Goal: Information Seeking & Learning: Check status

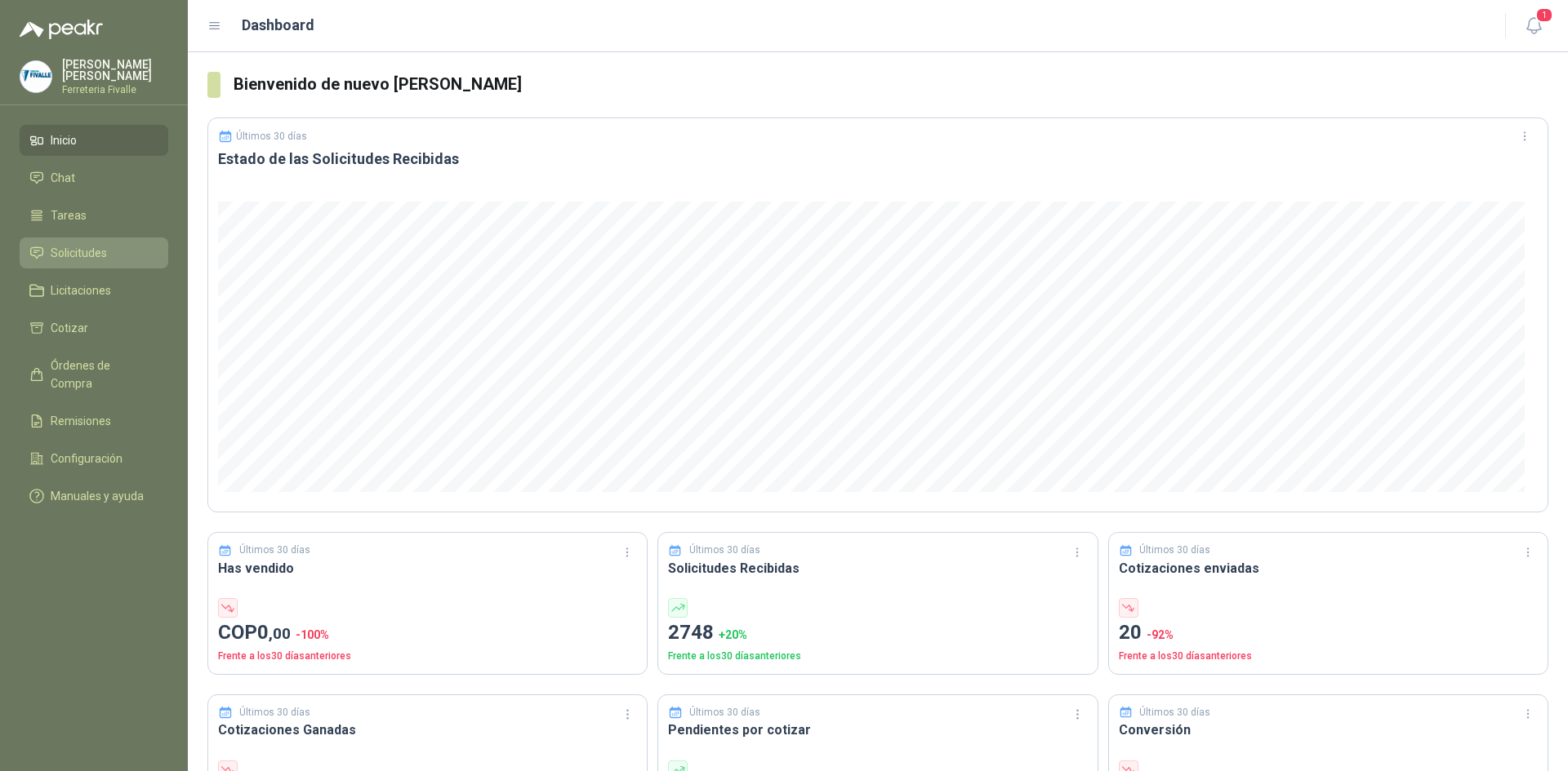
click at [73, 262] on span "Solicitudes" at bounding box center [78, 253] width 56 height 18
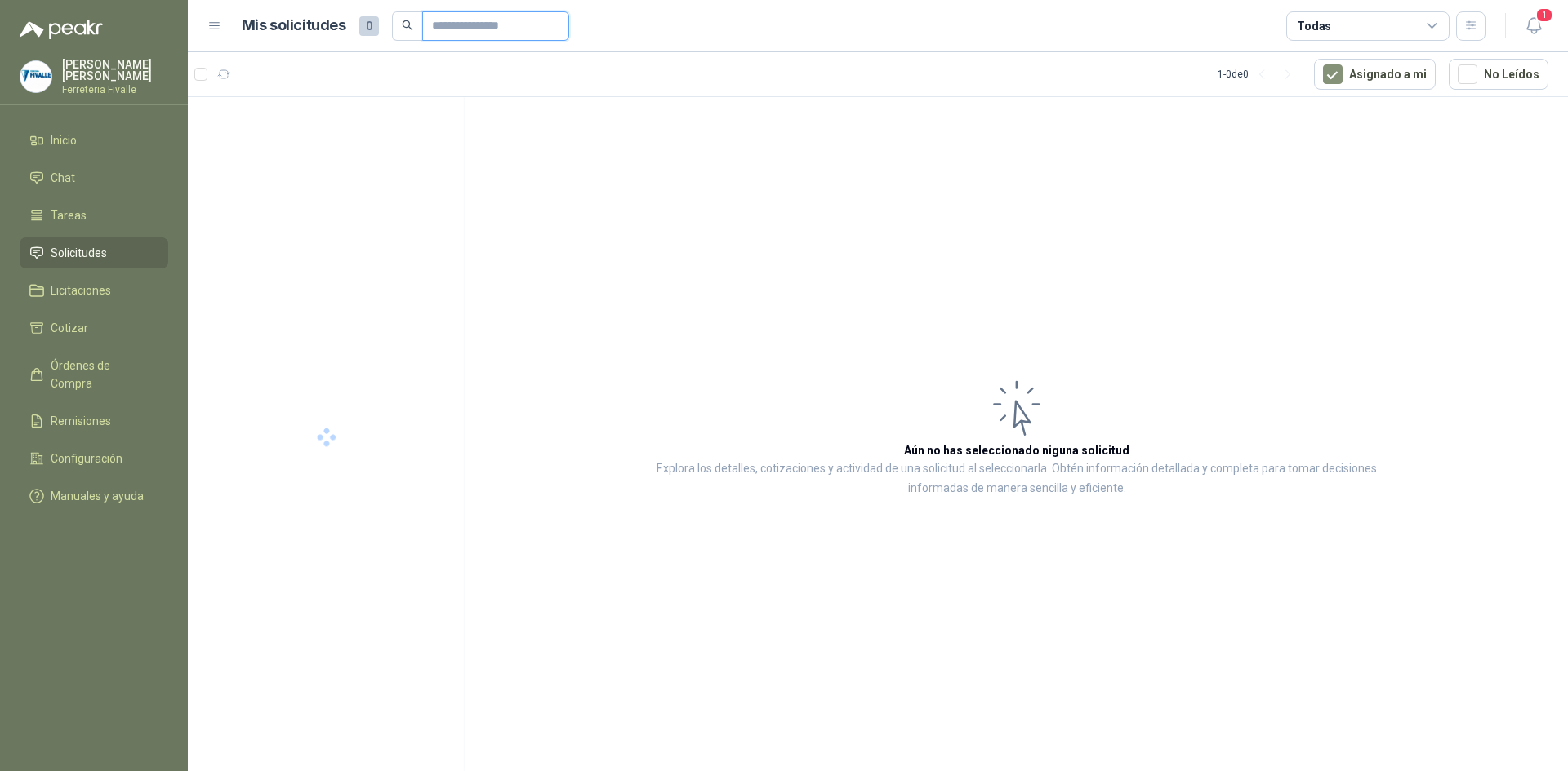
click at [475, 16] on input "text" at bounding box center [489, 26] width 114 height 27
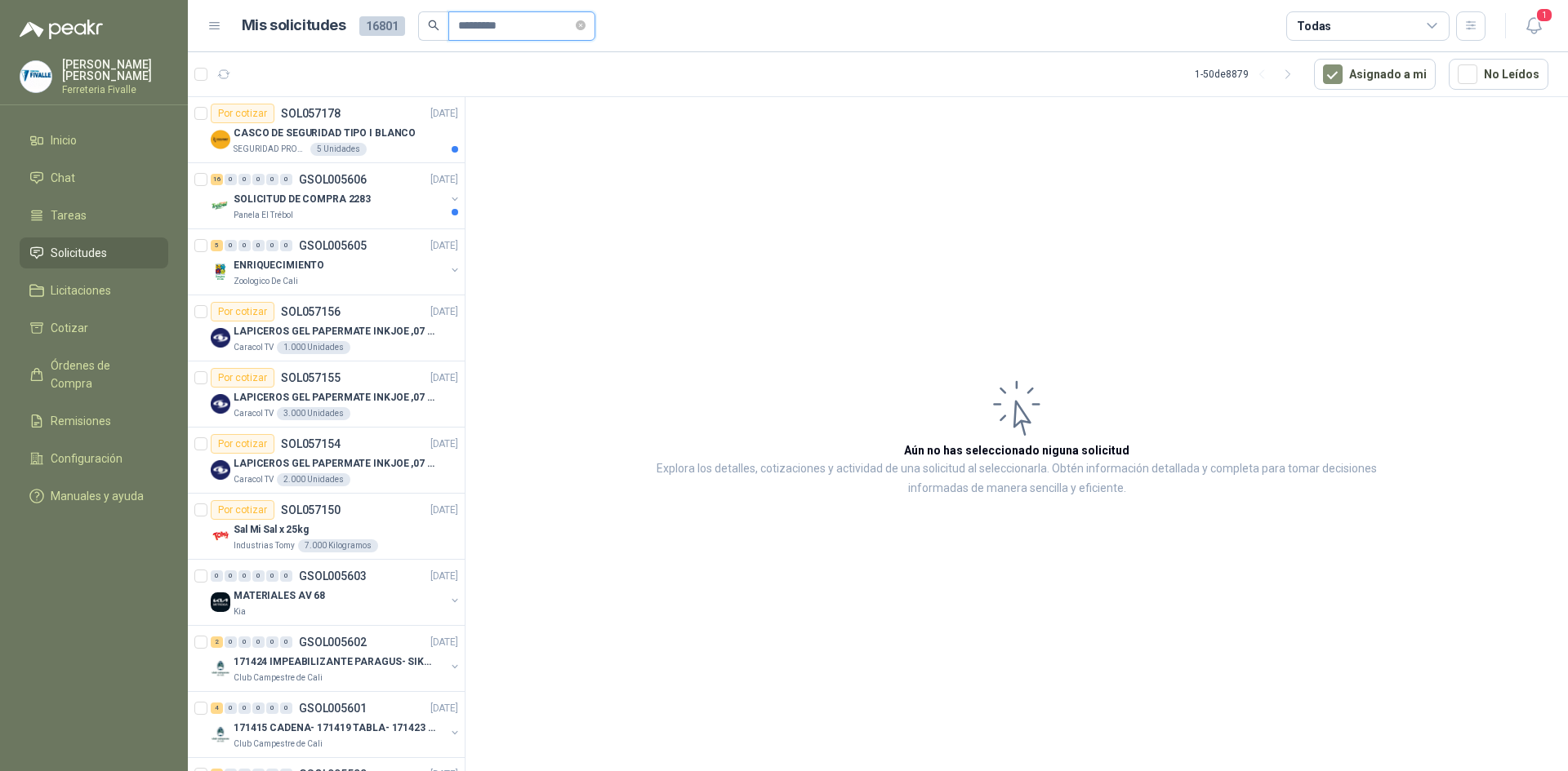
click at [528, 19] on input "*********" at bounding box center [515, 26] width 114 height 27
type input "*********"
click at [392, 214] on div "Panela El Trébol" at bounding box center [340, 215] width 212 height 13
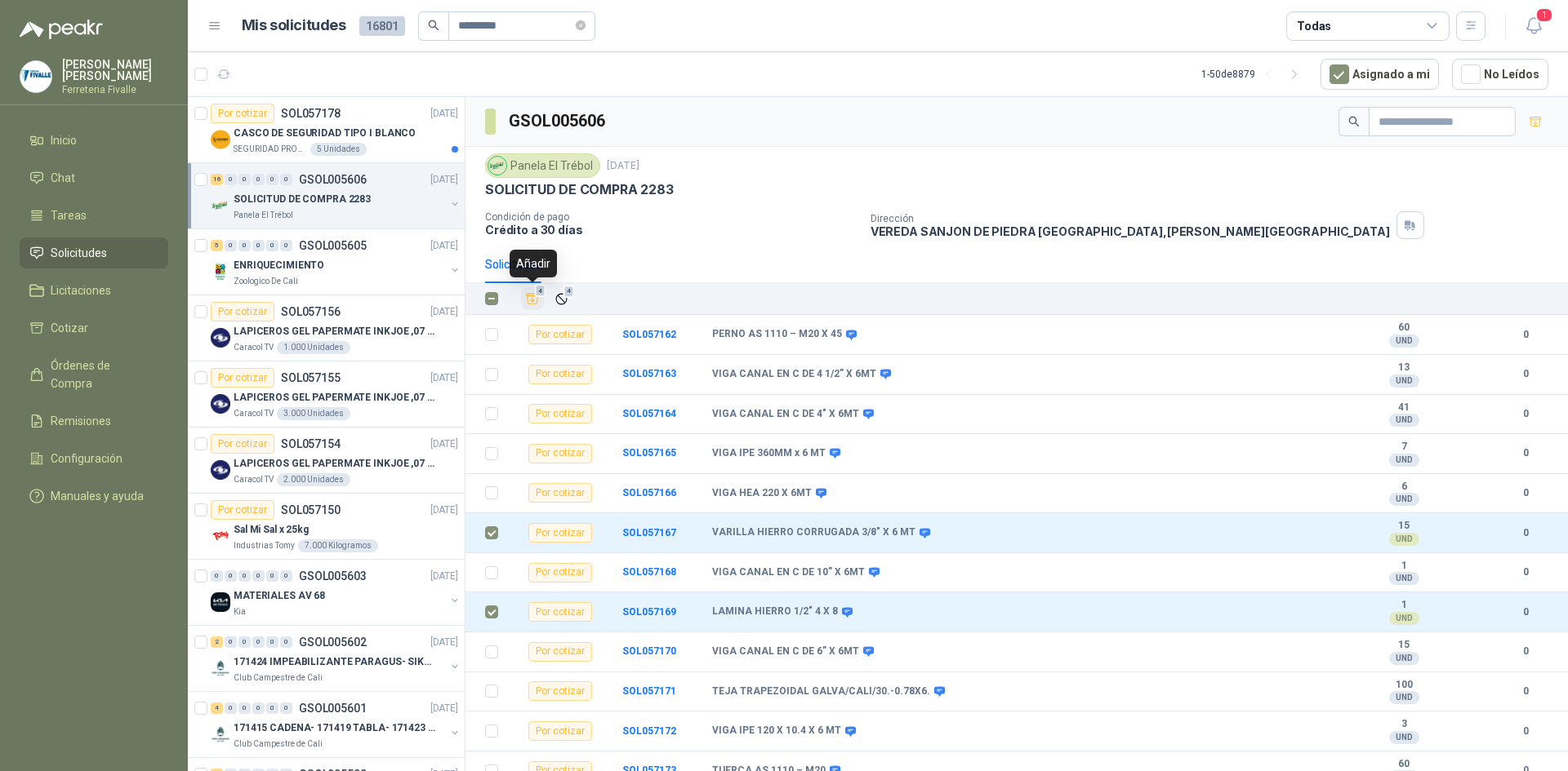
click at [529, 296] on icon "Añadir" at bounding box center [533, 299] width 12 height 11
click at [80, 337] on span "Cotizar" at bounding box center [70, 328] width 37 height 18
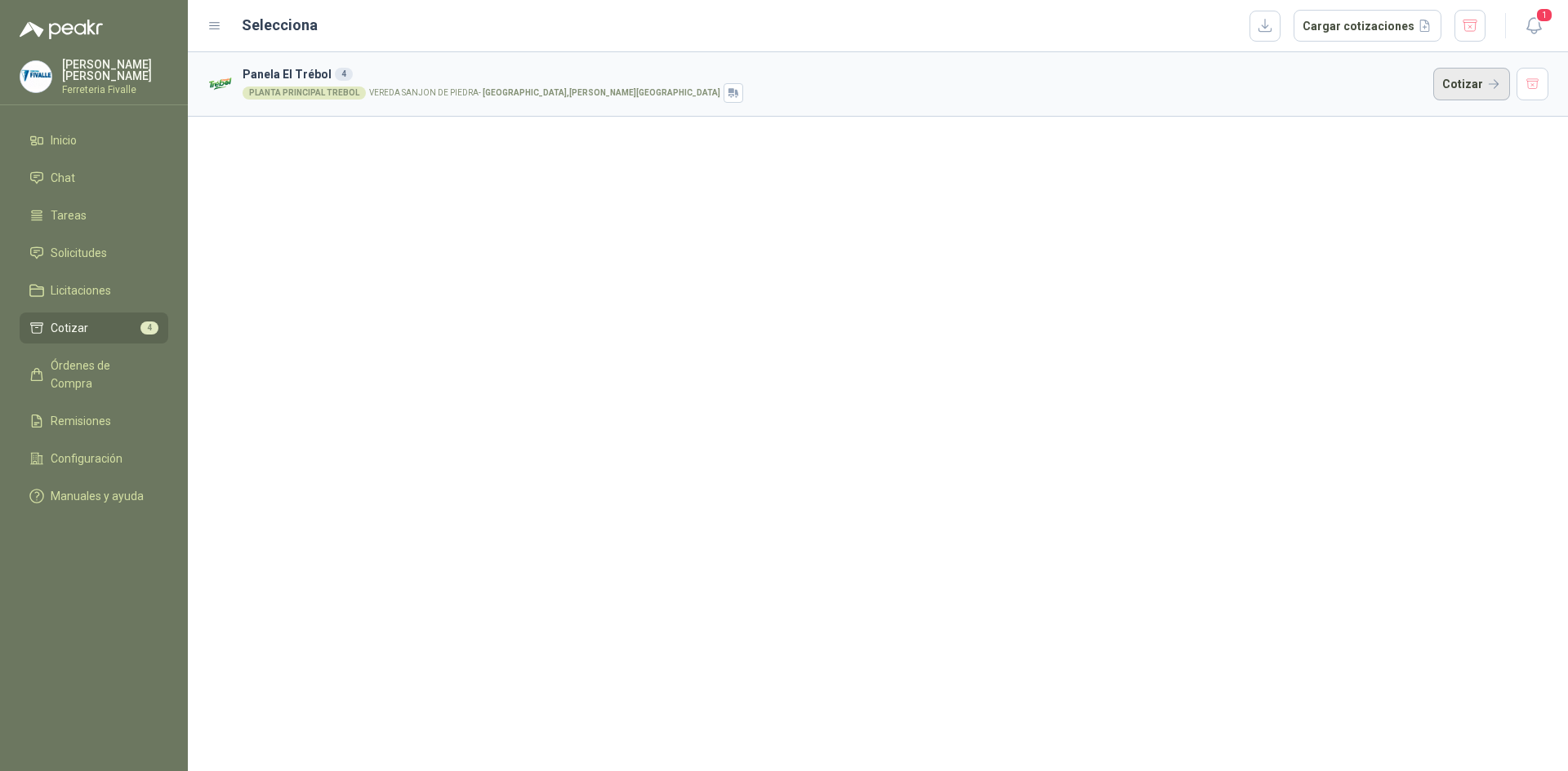
click at [1481, 92] on button "Cotizar" at bounding box center [1471, 83] width 77 height 32
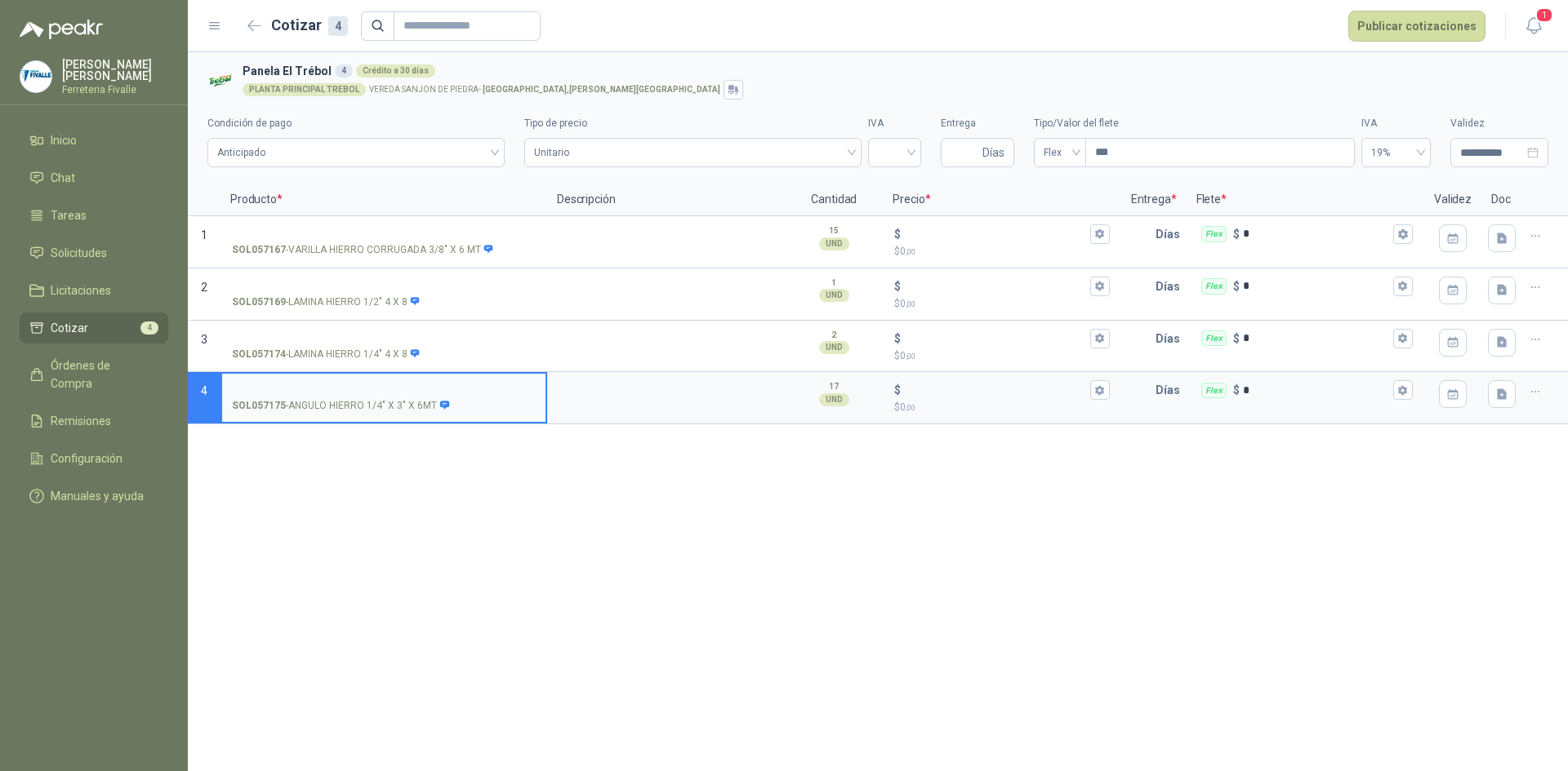
click at [992, 464] on div "**********" at bounding box center [877, 411] width 1380 height 719
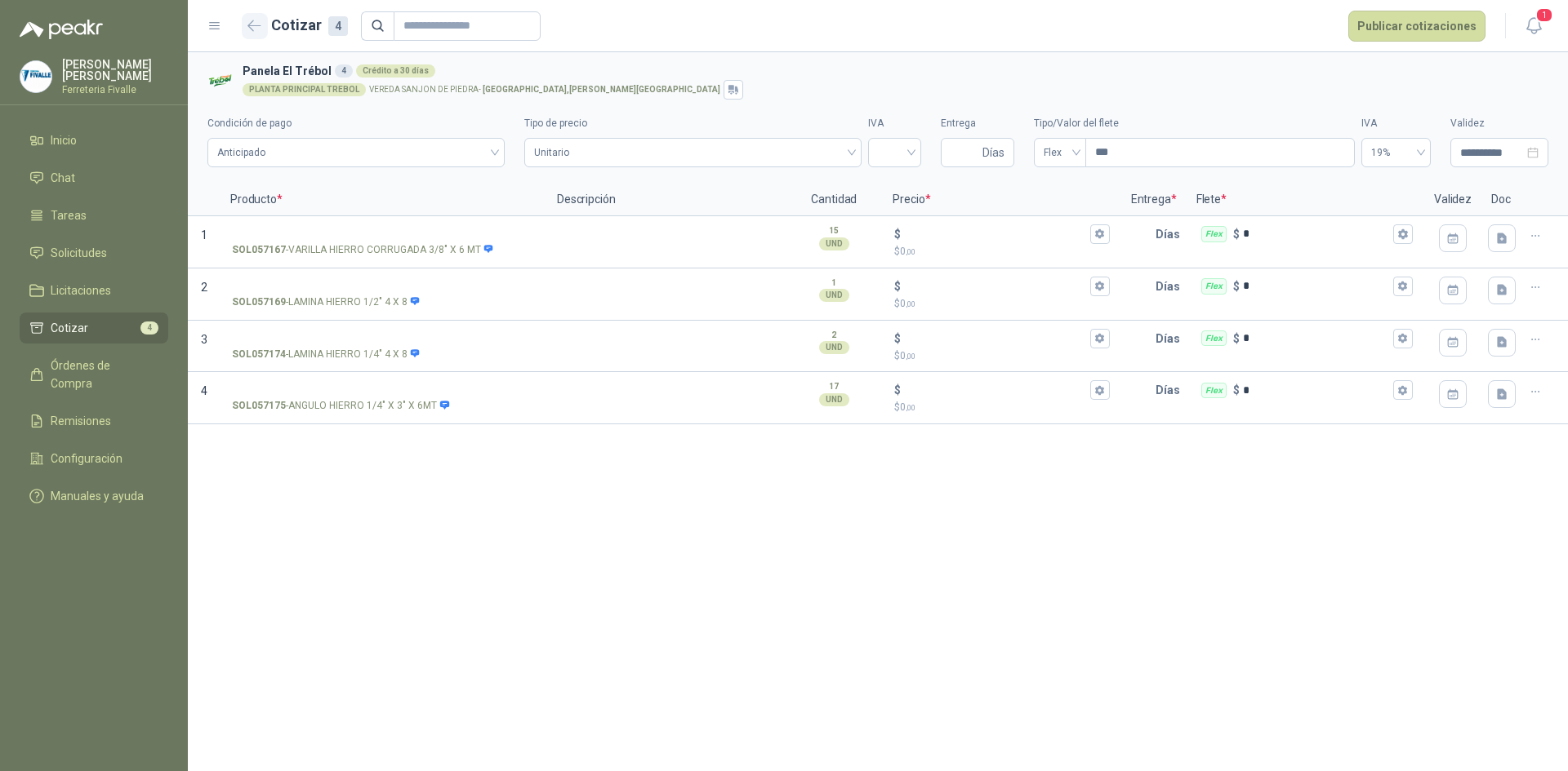
click at [250, 29] on icon "button" at bounding box center [254, 26] width 14 height 12
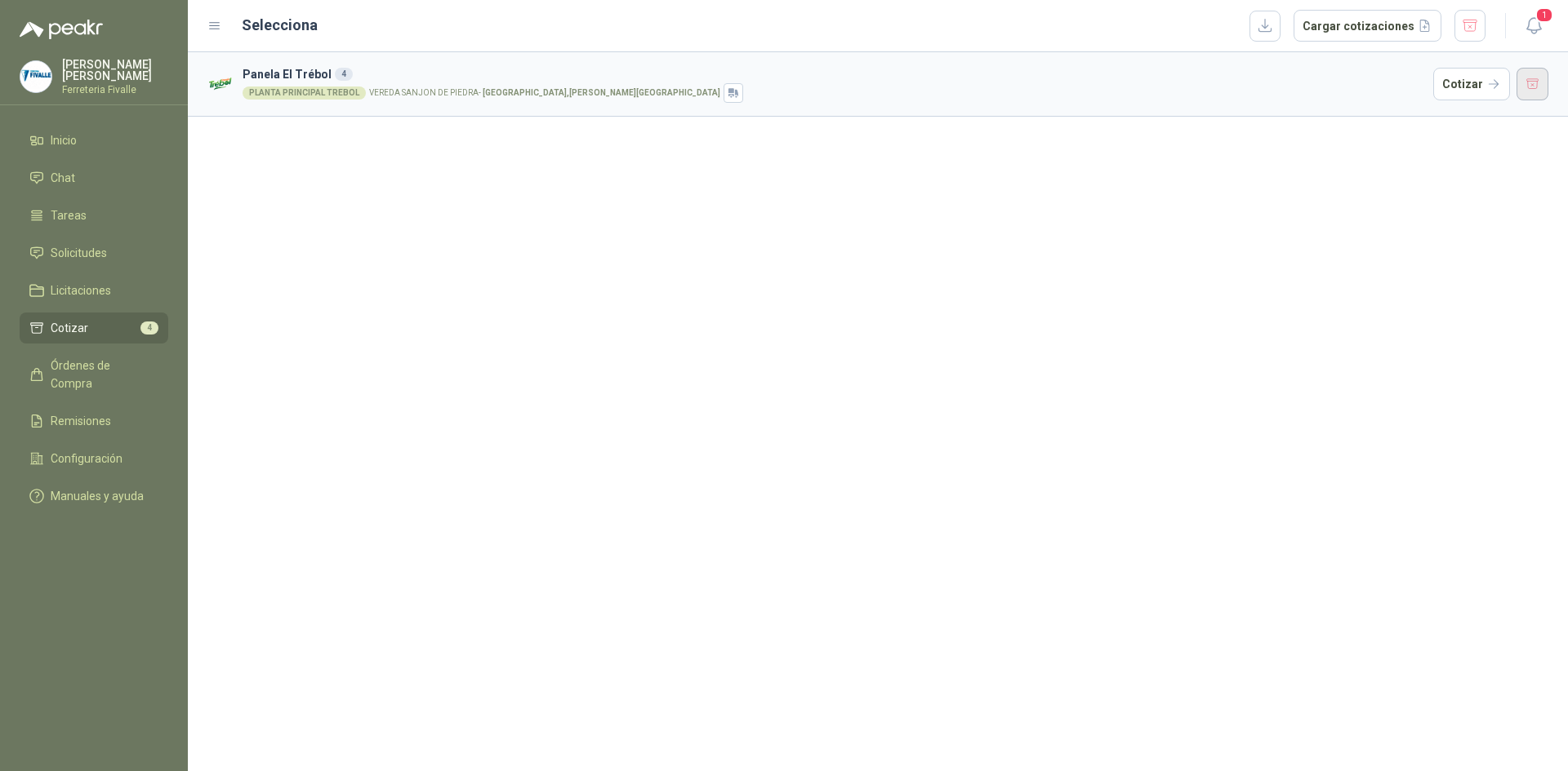
click at [1534, 78] on button "button" at bounding box center [1532, 83] width 32 height 32
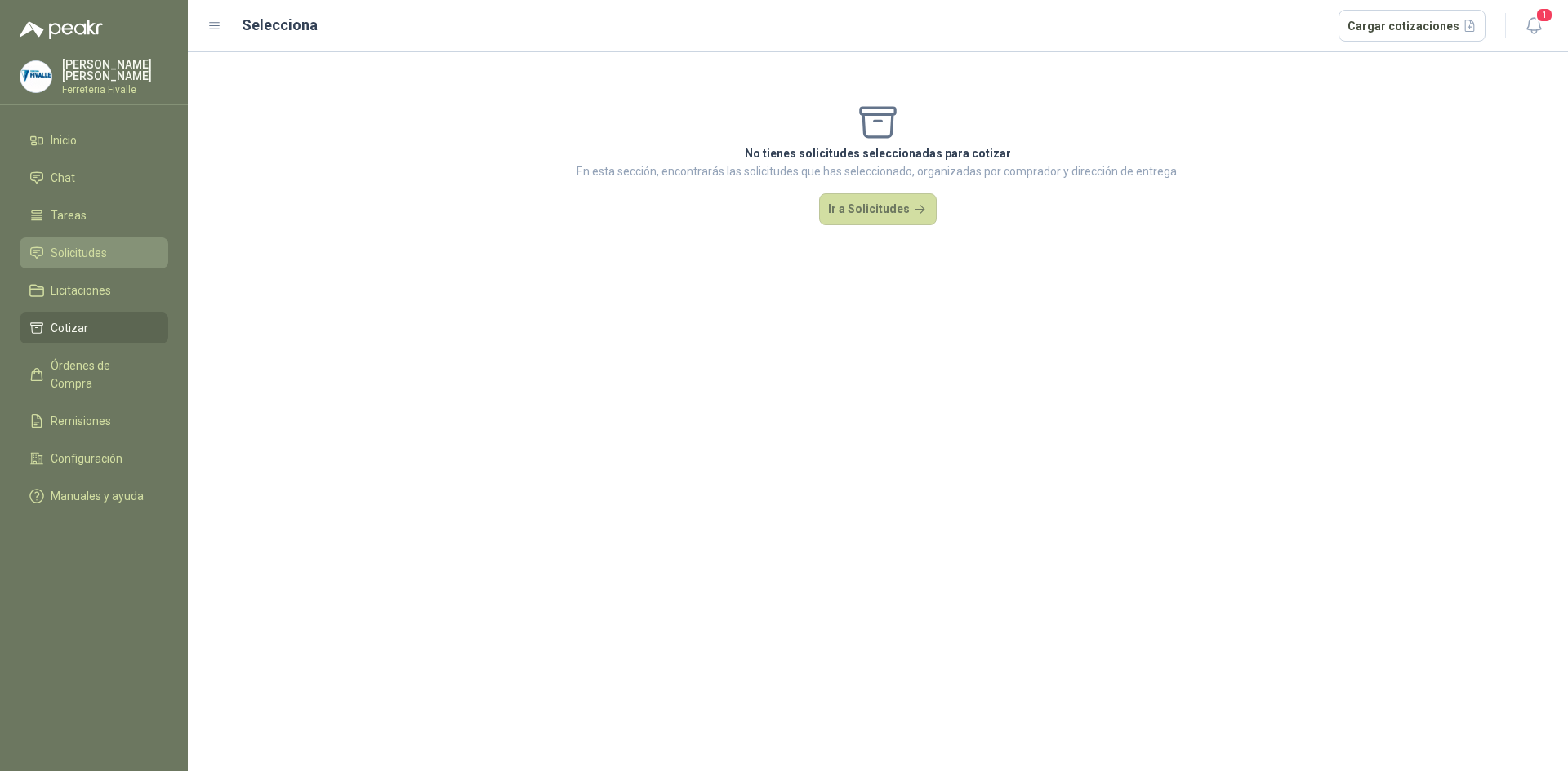
click at [82, 259] on span "Solicitudes" at bounding box center [78, 253] width 56 height 18
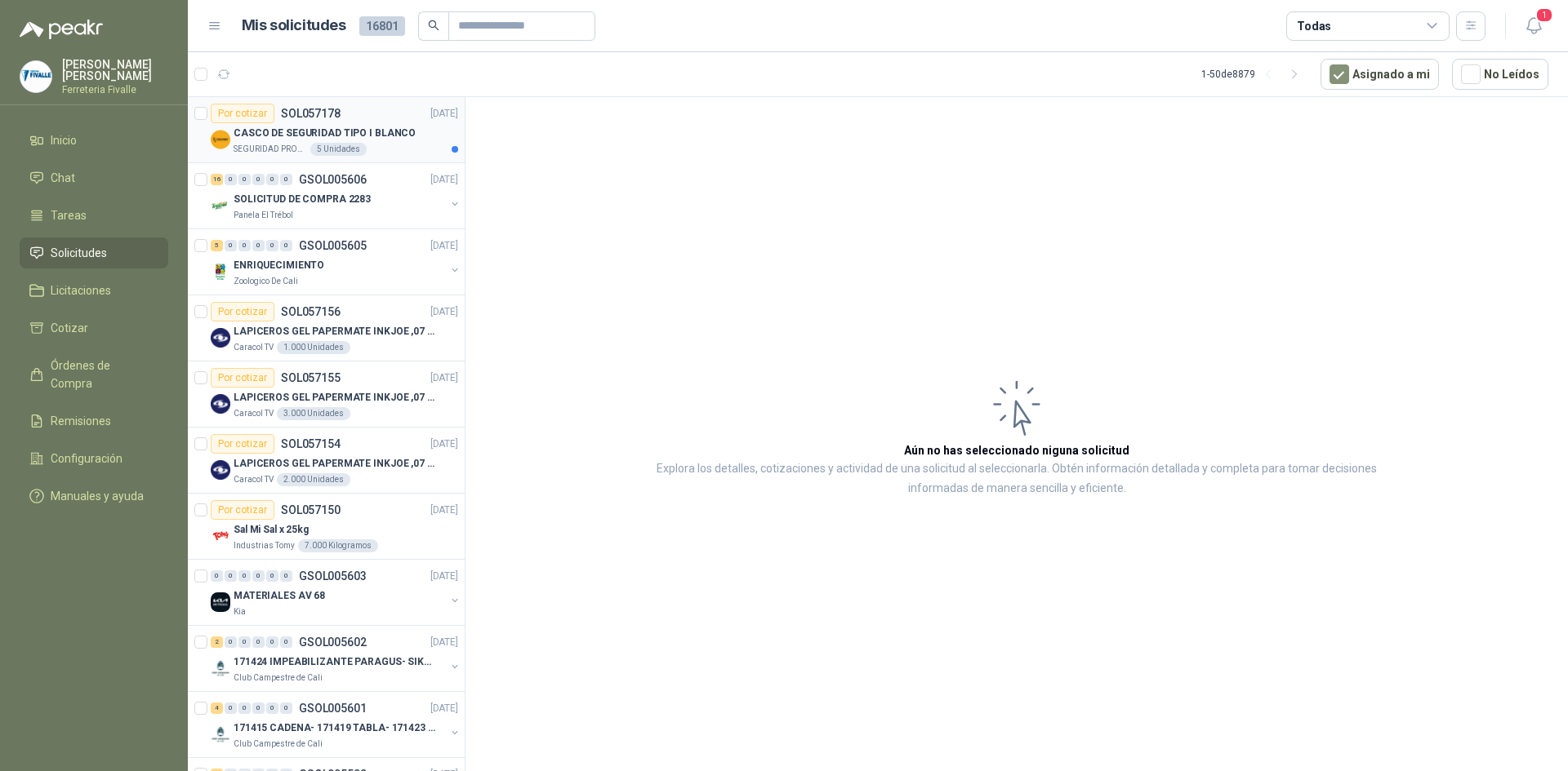
click at [346, 131] on p "CASCO DE SEGURIDAD TIPO I BLANCO" at bounding box center [325, 133] width 183 height 16
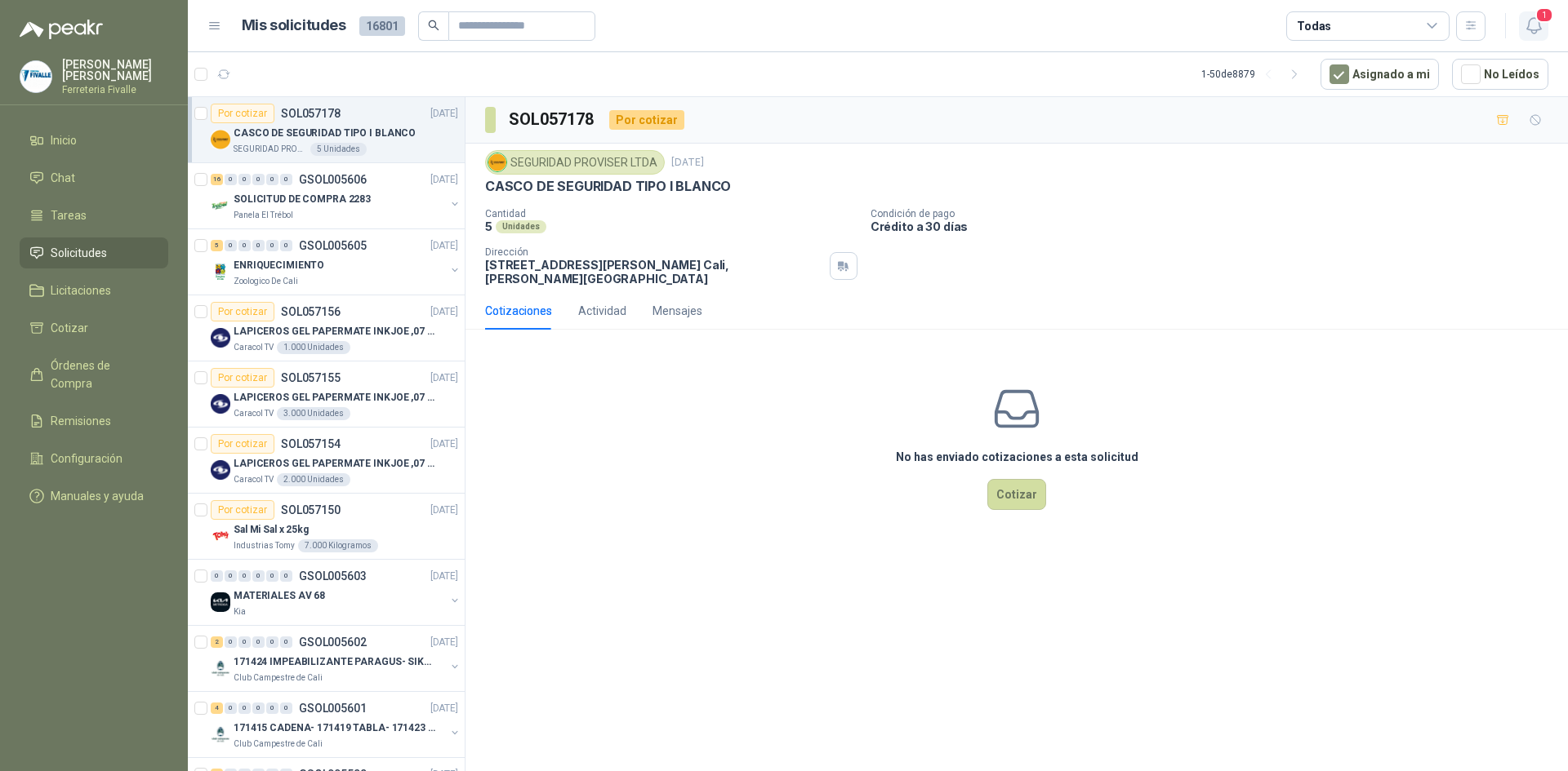
click at [1525, 28] on icon "button" at bounding box center [1534, 26] width 21 height 21
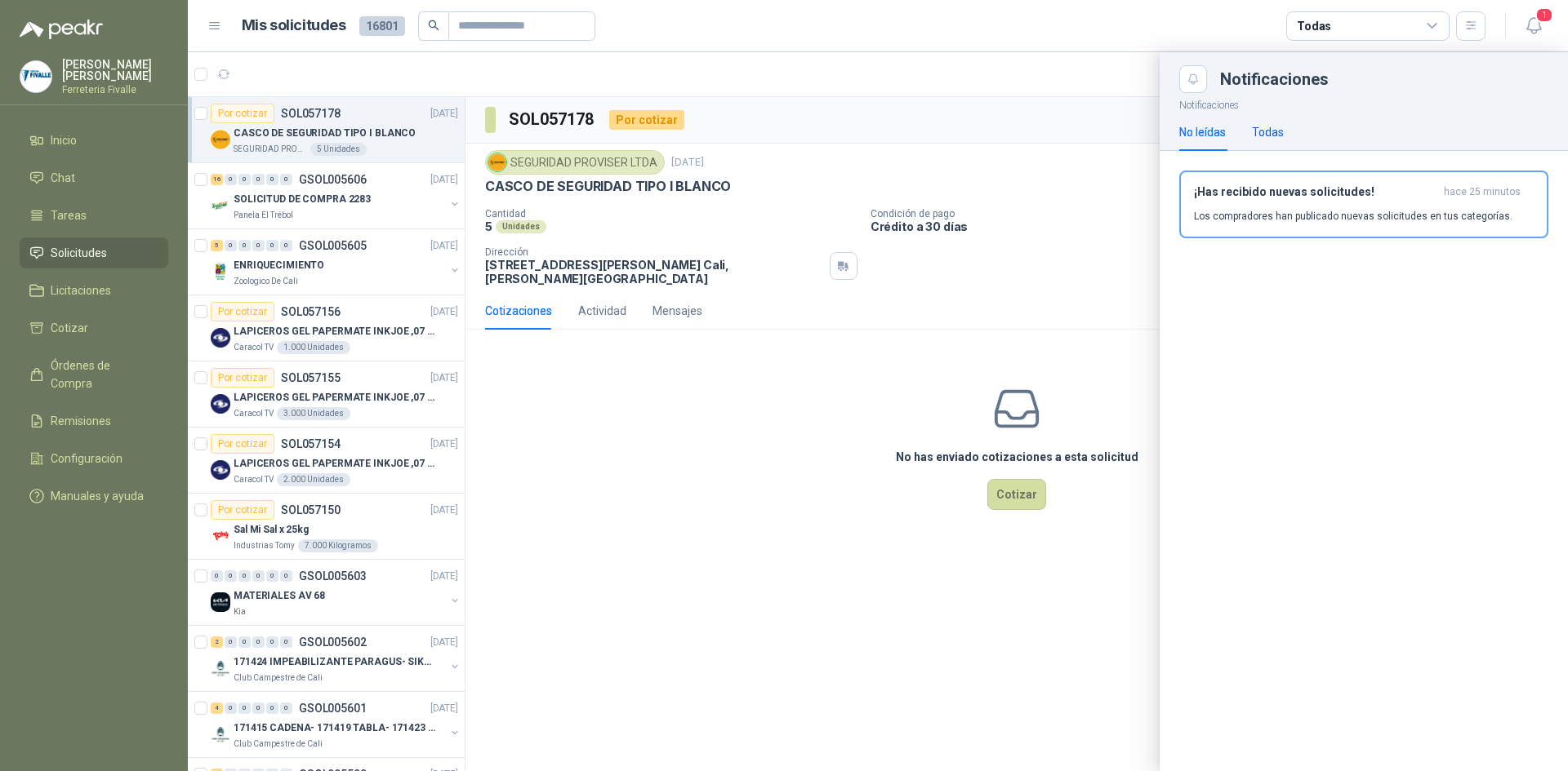
click at [1278, 133] on div "Todas" at bounding box center [1268, 132] width 31 height 18
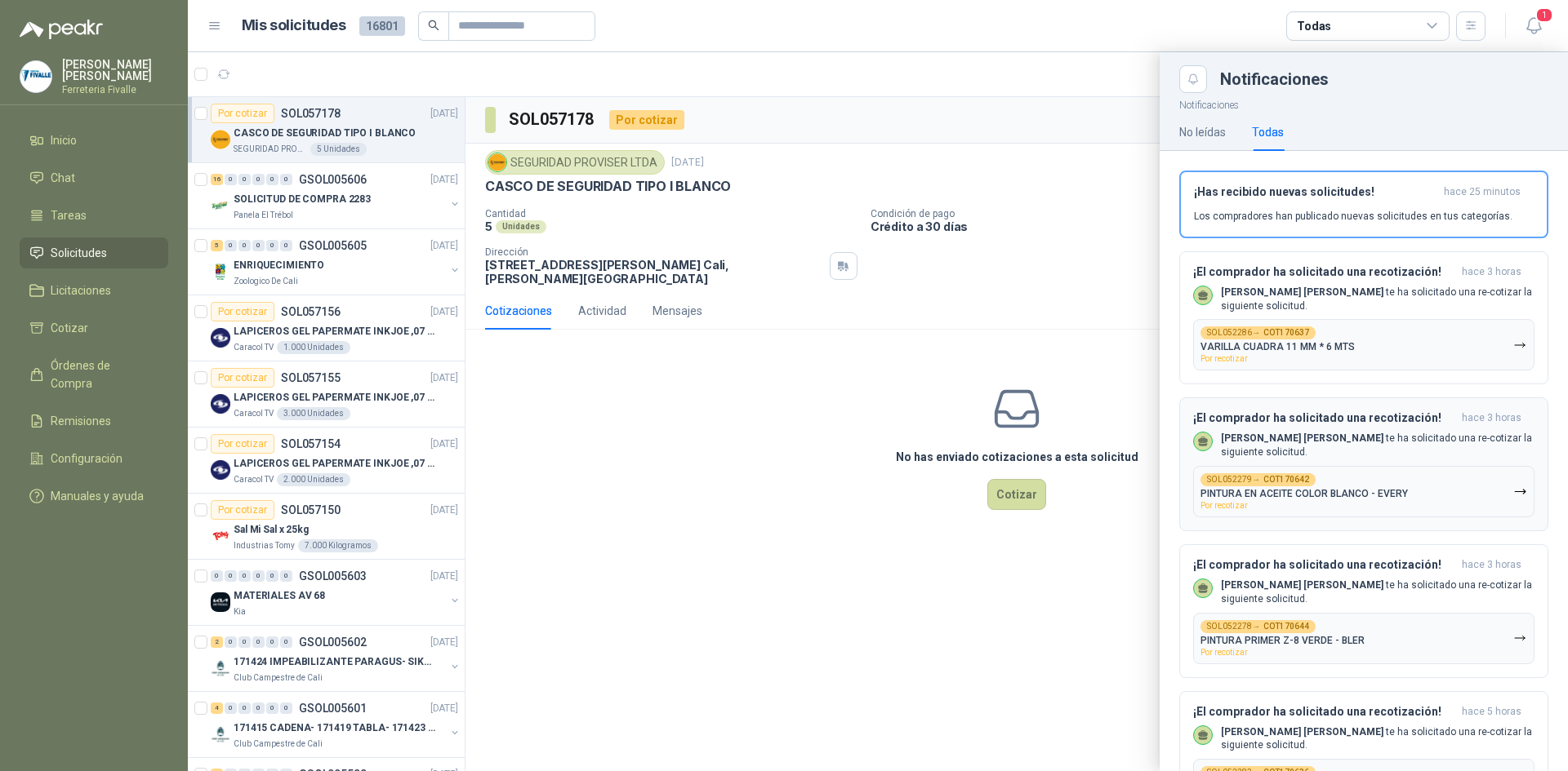
click at [1303, 484] on b "COT170642" at bounding box center [1285, 480] width 46 height 8
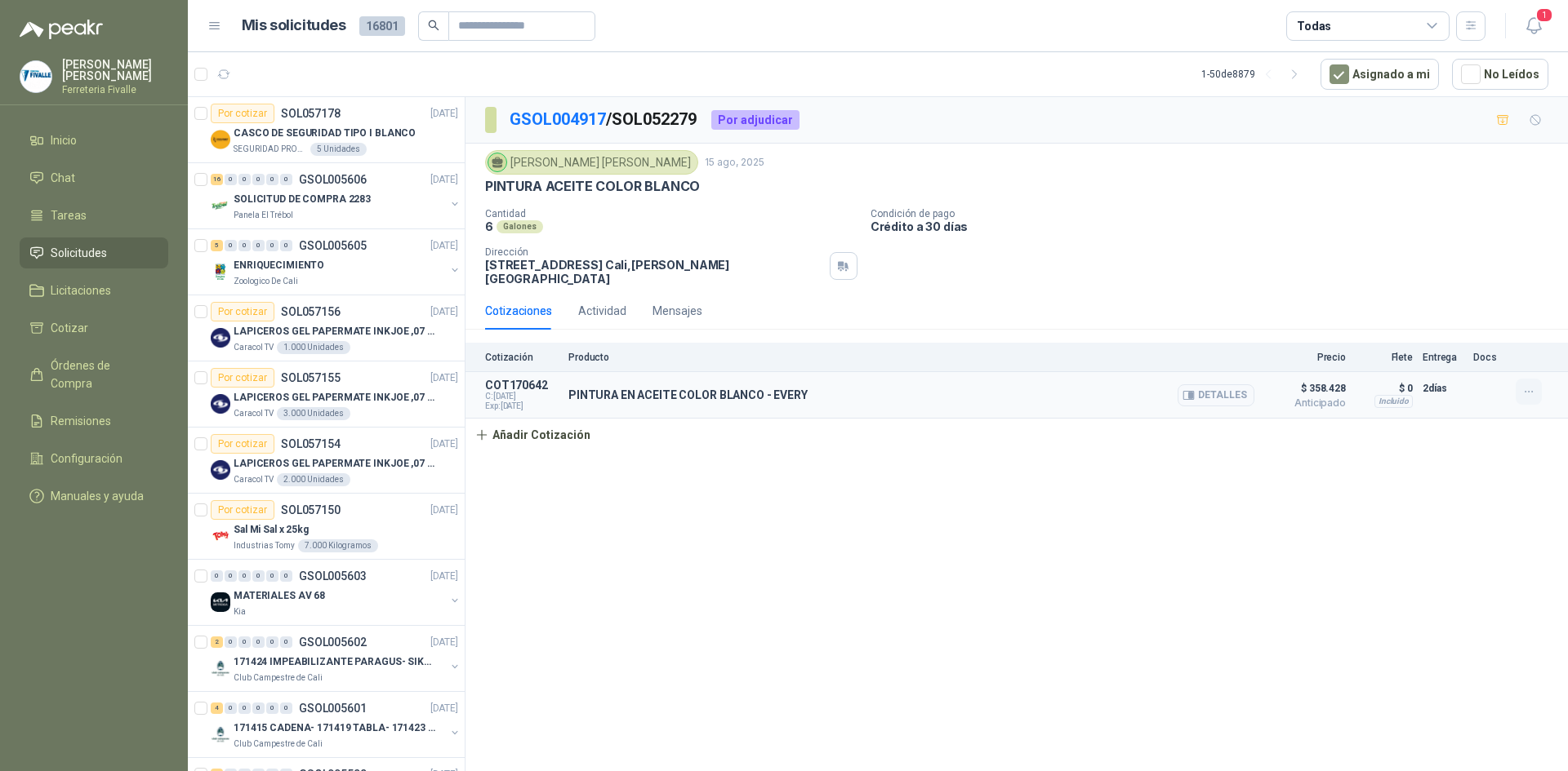
click at [1525, 386] on icon "button" at bounding box center [1529, 392] width 14 height 14
click at [1481, 498] on div "GSOL004917 / SOL052279 Por adjudicar [PERSON_NAME] [PERSON_NAME] 15 ago, 2025 P…" at bounding box center [1016, 437] width 1102 height 680
click at [80, 225] on span "Tareas" at bounding box center [69, 216] width 36 height 18
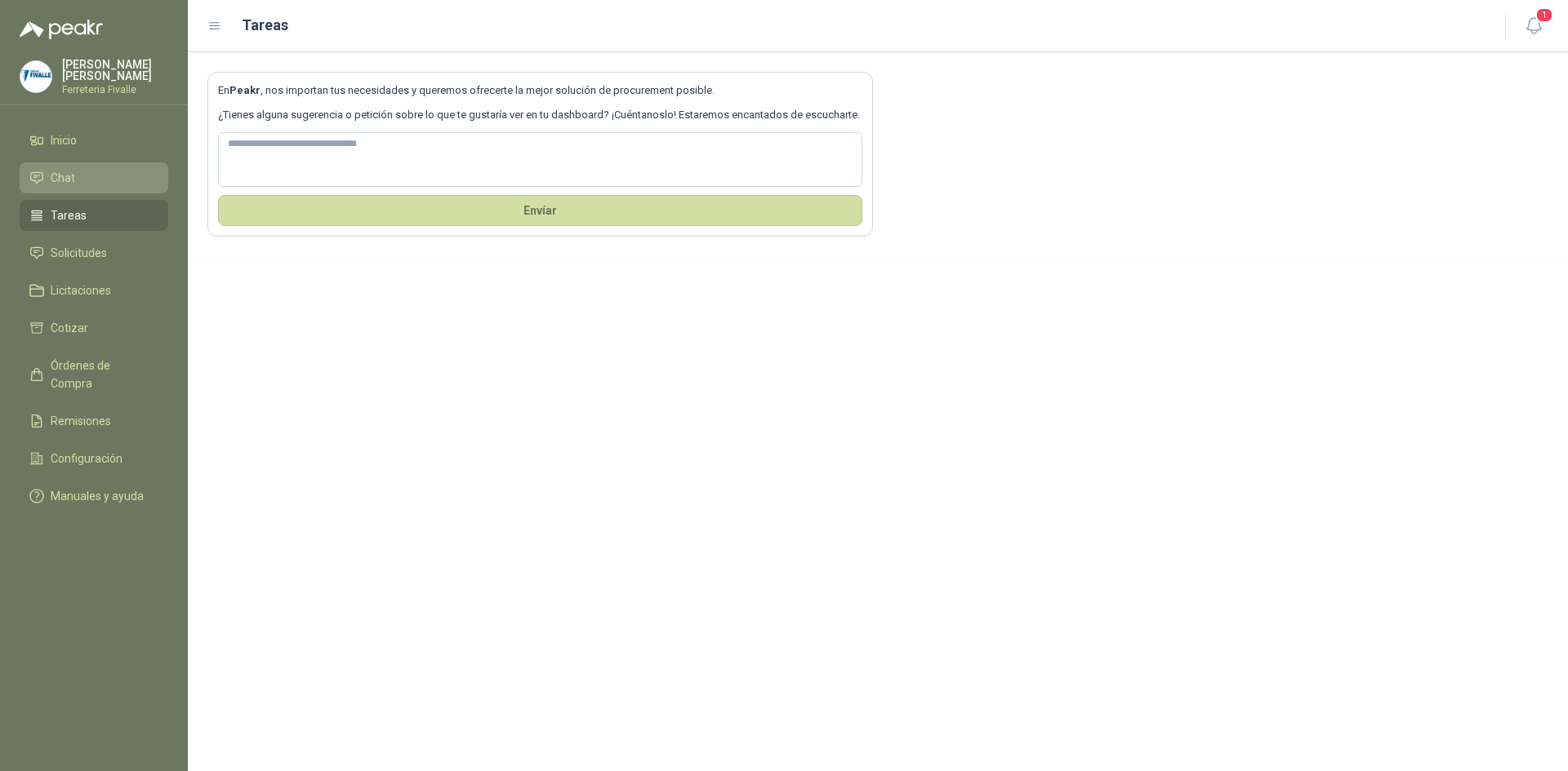
click at [72, 186] on span "Chat" at bounding box center [63, 178] width 25 height 18
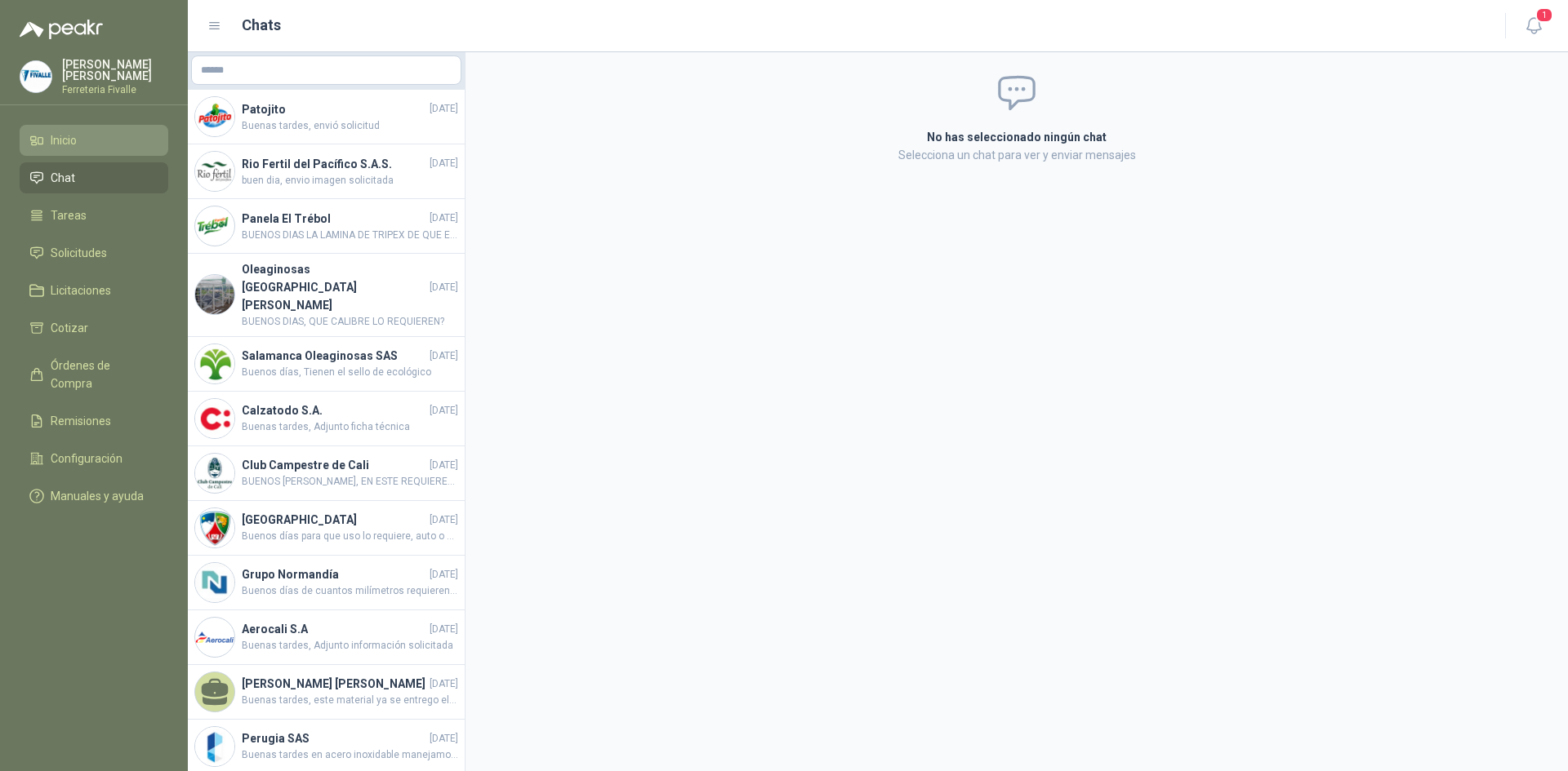
click at [78, 143] on li "Inicio" at bounding box center [93, 140] width 129 height 18
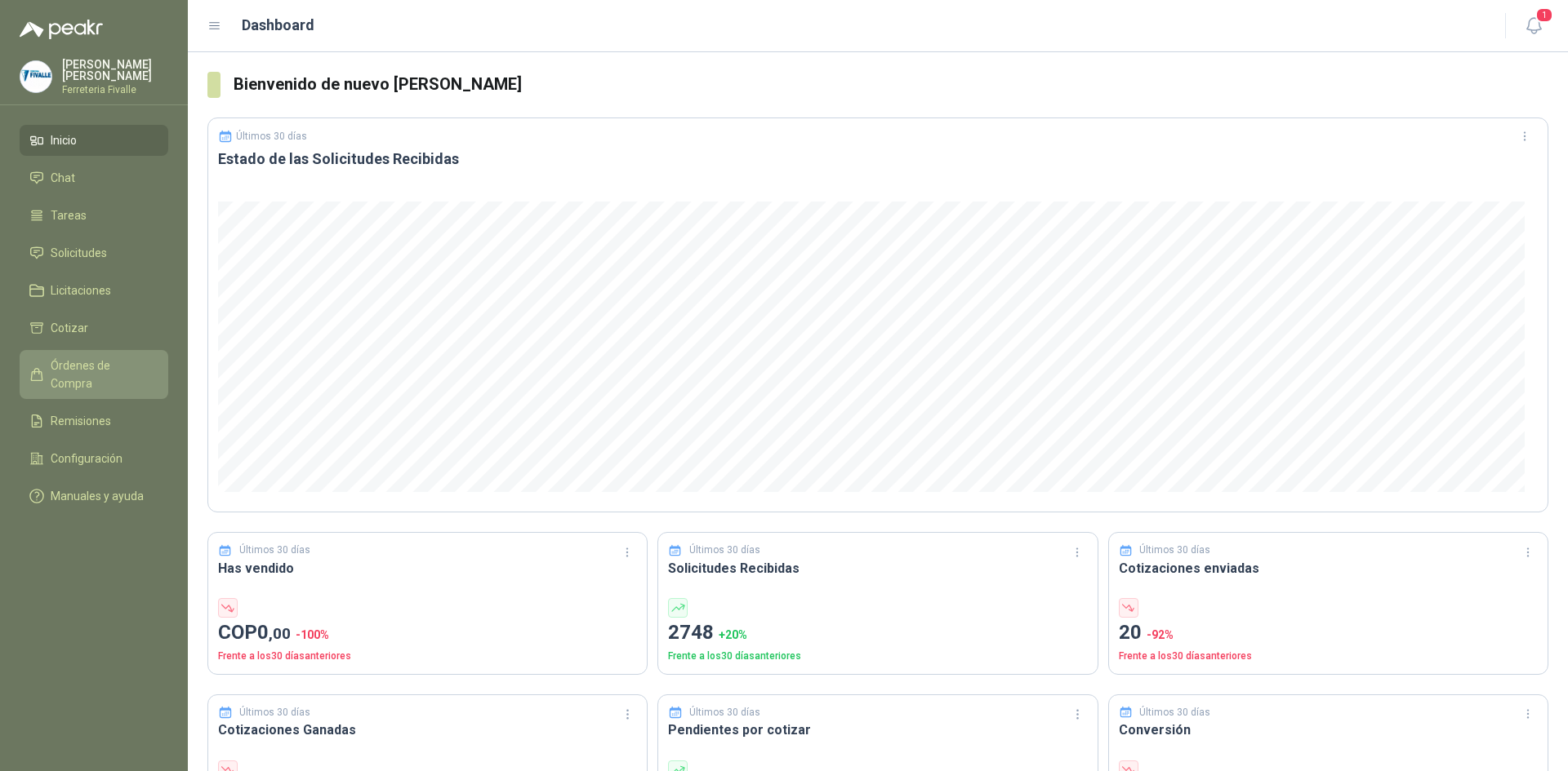
click at [80, 382] on span "Órdenes de Compra" at bounding box center [102, 375] width 102 height 36
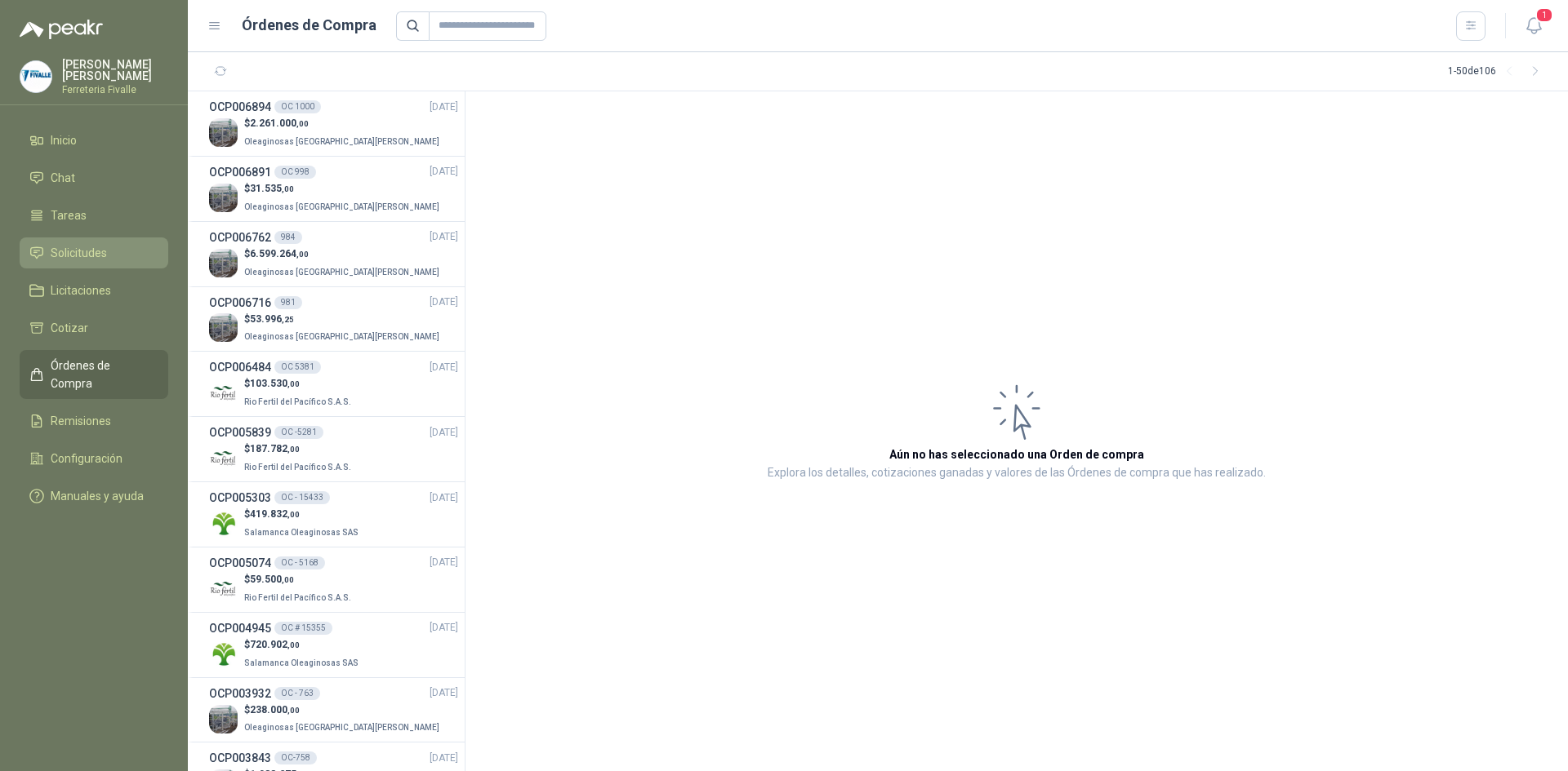
click at [73, 260] on span "Solicitudes" at bounding box center [78, 253] width 56 height 18
